Goal: Information Seeking & Learning: Learn about a topic

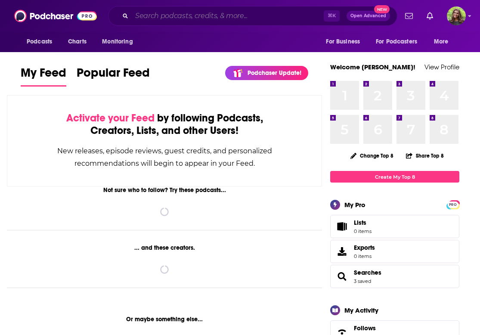
click at [192, 18] on input "Search podcasts, credits, & more..." at bounding box center [228, 16] width 192 height 14
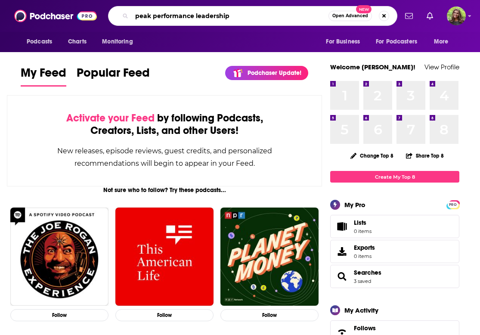
type input "peak performance leadership"
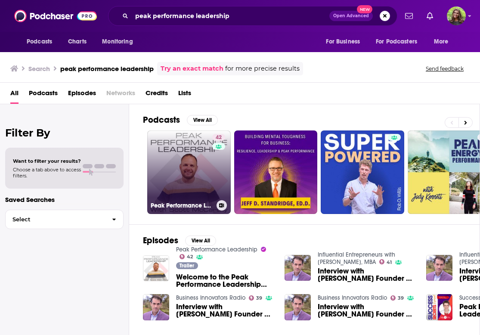
click at [174, 168] on link "42 Peak Performance Leadership" at bounding box center [189, 173] width 84 height 84
